Goal: Find specific page/section: Find specific page/section

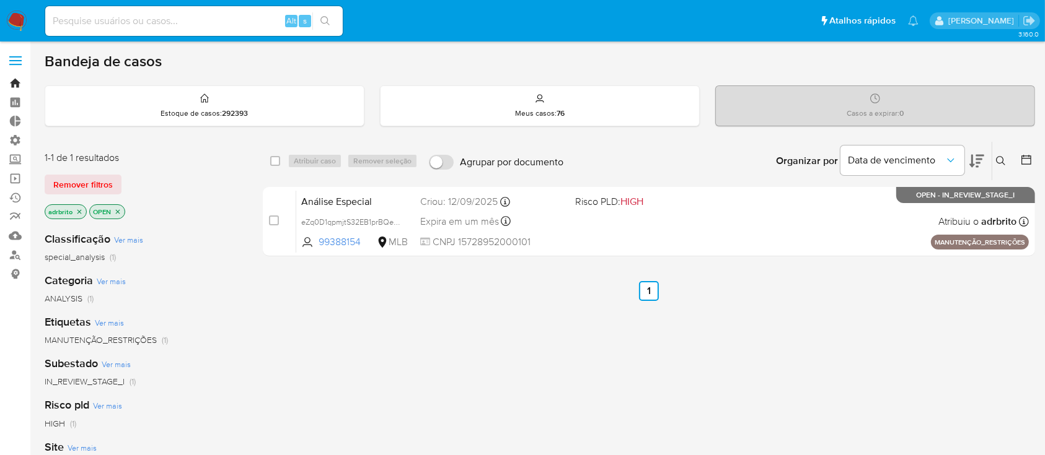
click at [14, 79] on link "Bandeja" at bounding box center [73, 83] width 147 height 19
click at [15, 256] on link "Localizador de pessoas" at bounding box center [73, 254] width 147 height 19
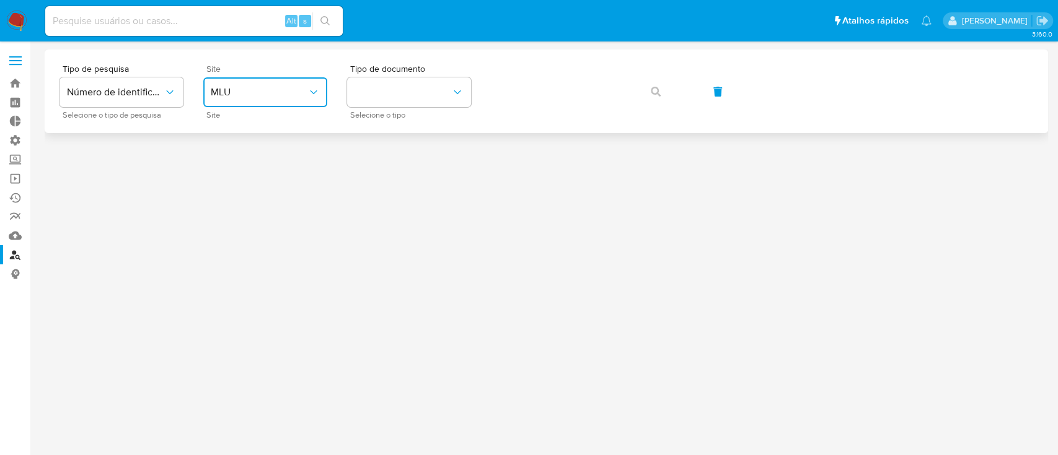
click at [312, 91] on icon "site_id" at bounding box center [313, 92] width 12 height 12
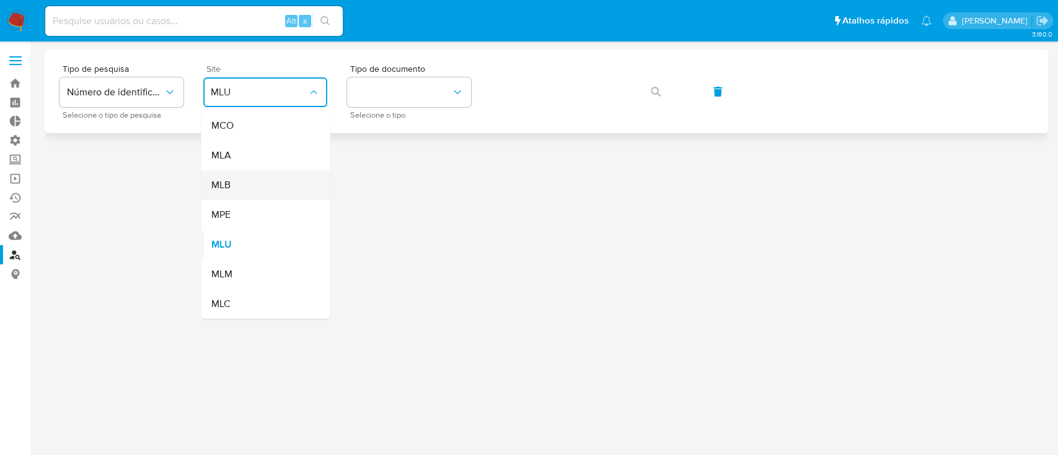
click at [260, 190] on div "MLB" at bounding box center [262, 185] width 102 height 30
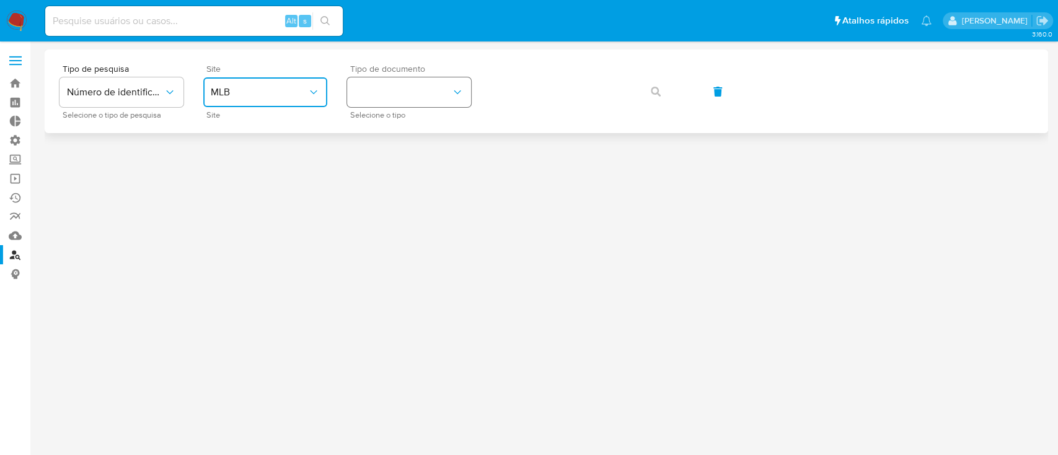
click at [457, 92] on icon "identificationType" at bounding box center [457, 92] width 12 height 12
click at [410, 178] on div "CPF CPF" at bounding box center [405, 174] width 102 height 42
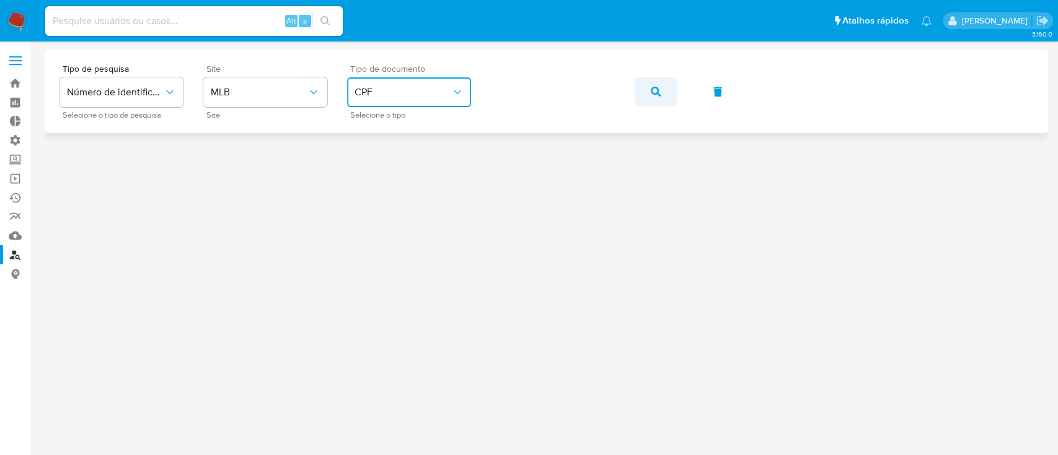
click at [653, 87] on icon "button" at bounding box center [656, 92] width 10 height 10
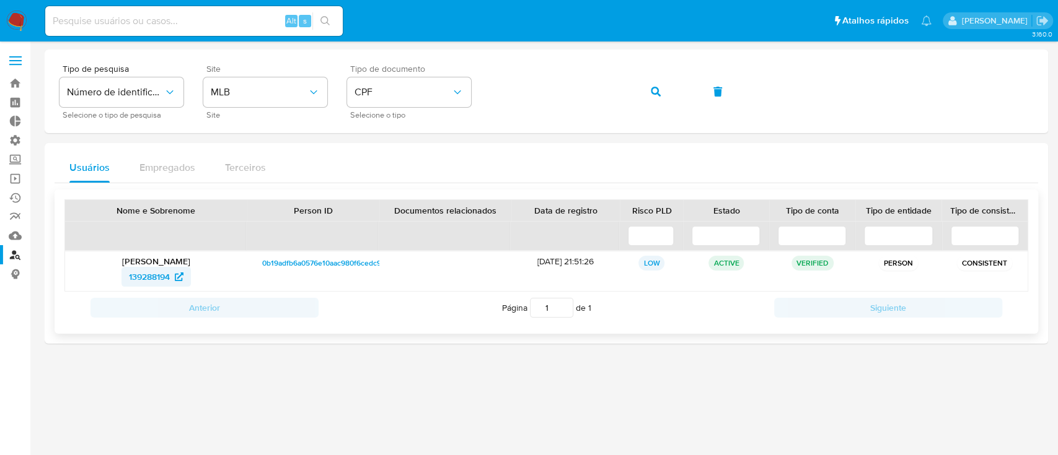
click at [159, 279] on span "139288194" at bounding box center [149, 277] width 41 height 20
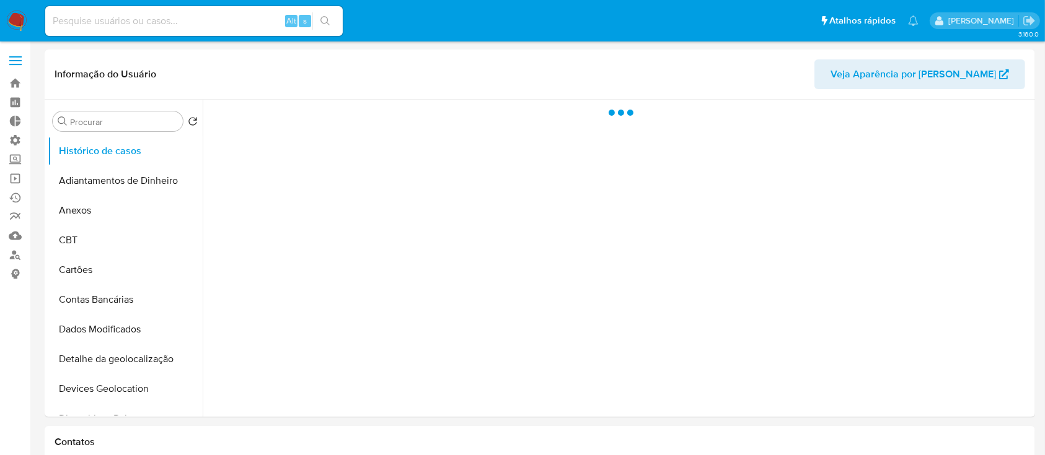
select select "10"
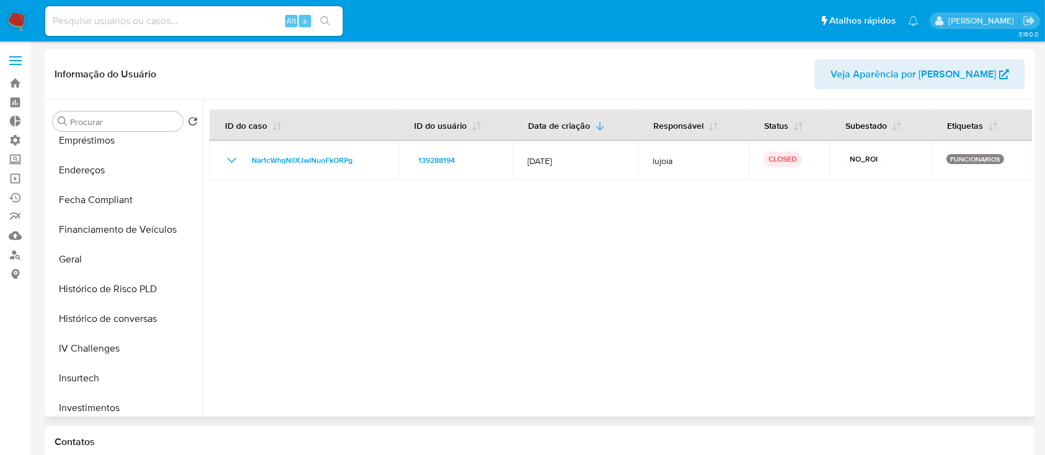
scroll to position [304, 0]
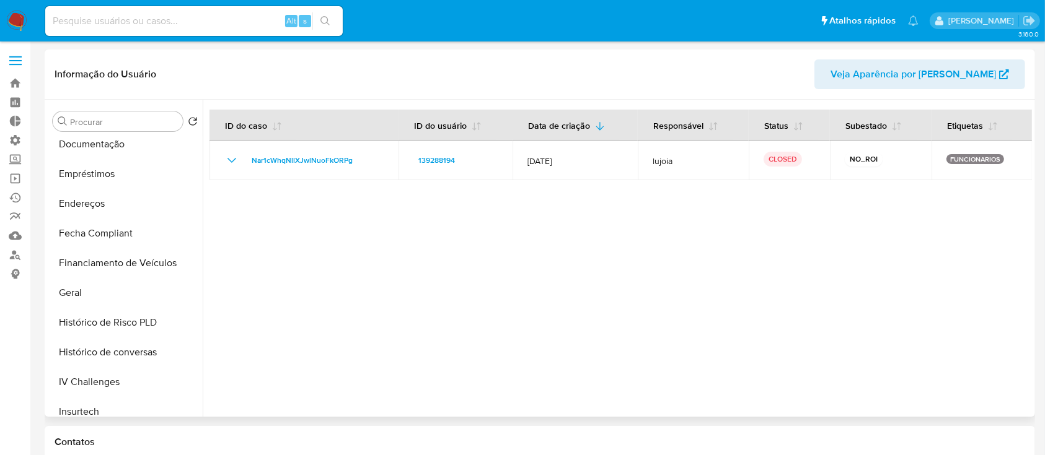
drag, startPoint x: 203, startPoint y: 269, endPoint x: 204, endPoint y: 339, distance: 70.0
click at [204, 339] on div at bounding box center [617, 258] width 829 height 317
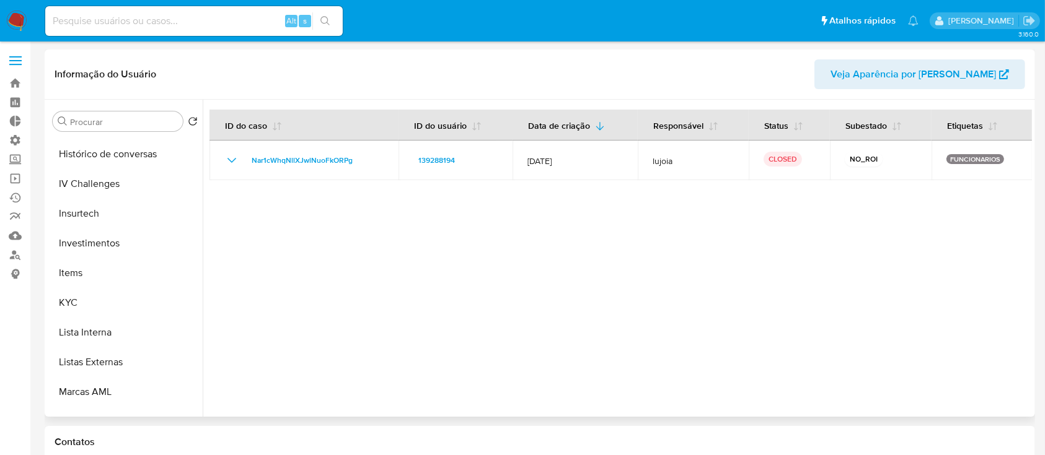
scroll to position [547, 0]
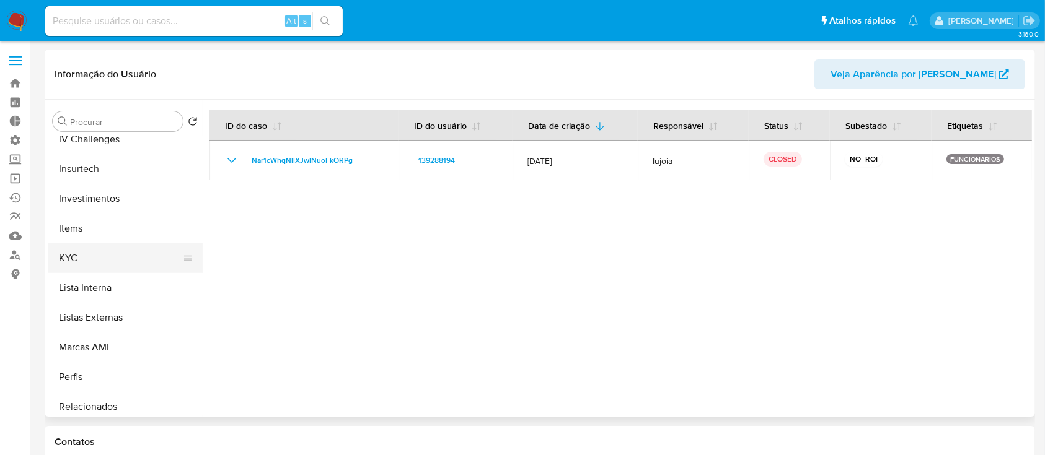
click at [85, 252] on button "KYC" at bounding box center [120, 258] width 145 height 30
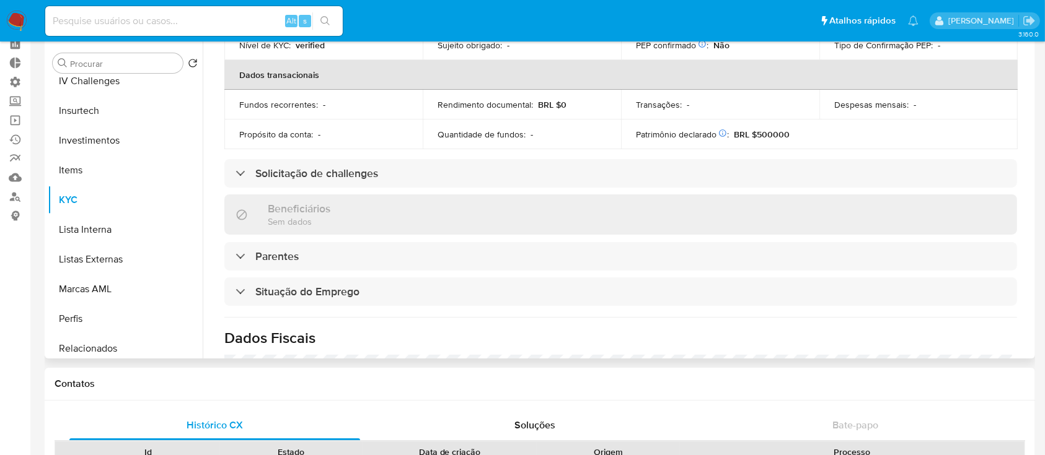
scroll to position [312, 0]
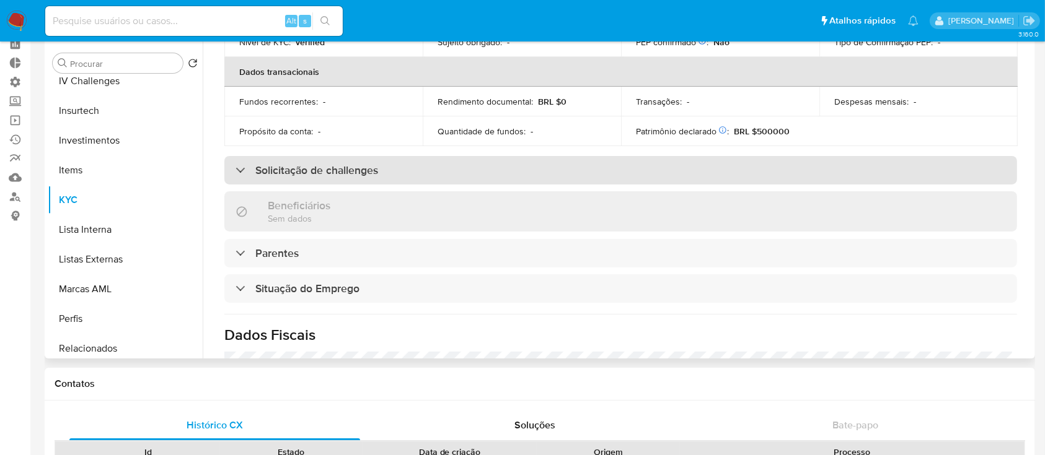
click at [238, 161] on div "Solicitação de challenges" at bounding box center [620, 170] width 792 height 28
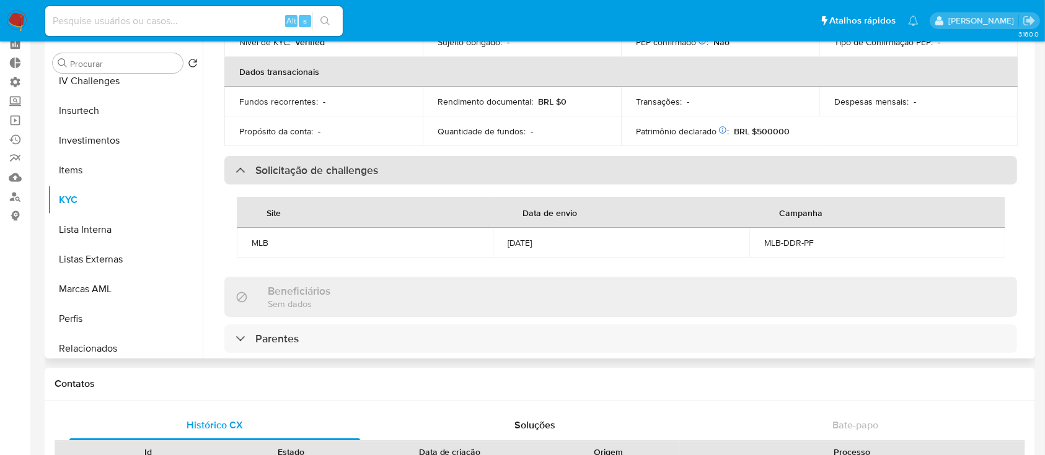
click at [228, 170] on div "Solicitação de challenges" at bounding box center [620, 170] width 792 height 28
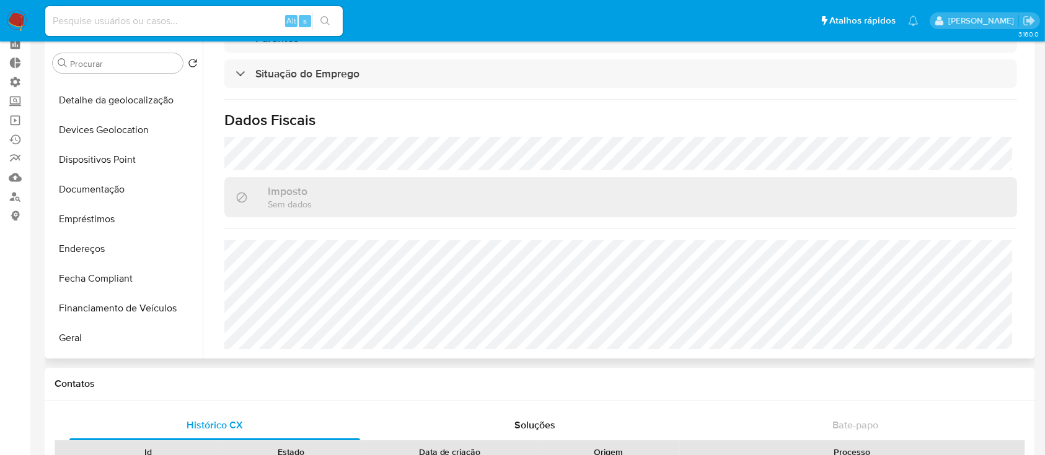
scroll to position [190, 0]
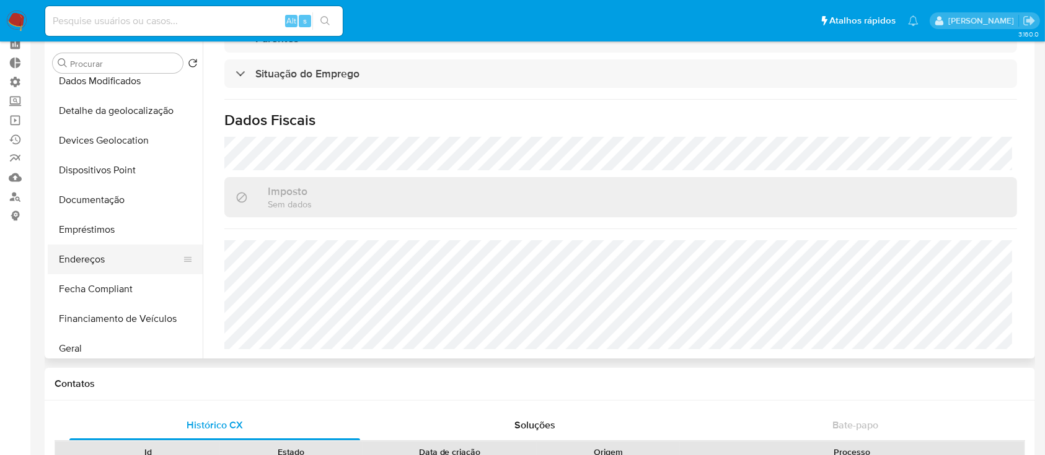
click at [84, 265] on button "Endereços" at bounding box center [120, 260] width 145 height 30
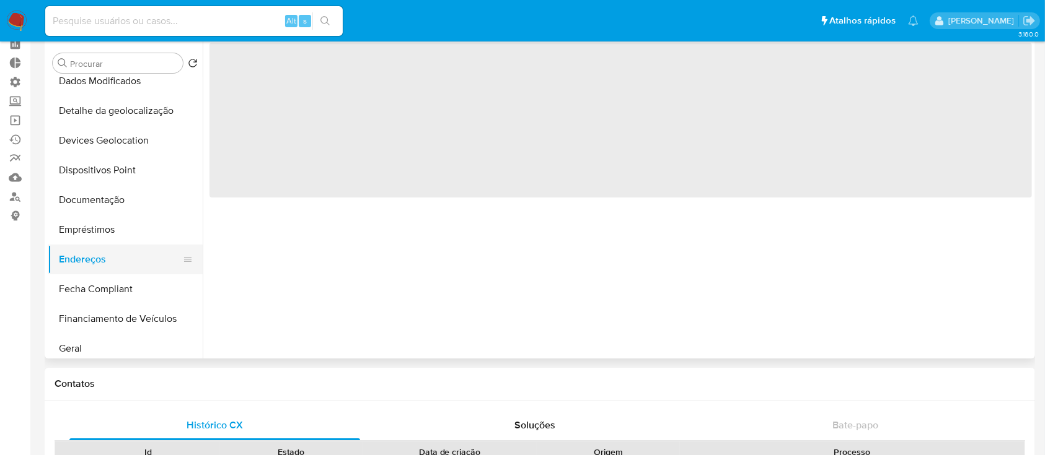
scroll to position [0, 0]
